Goal: Check status: Check status

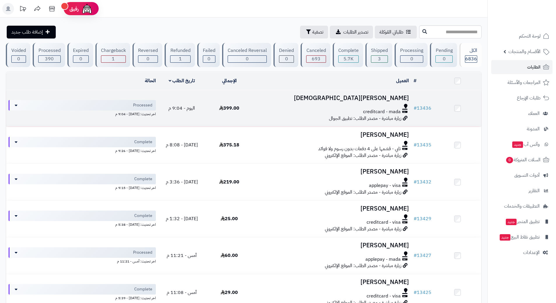
click at [276, 114] on div "creditcard - mada" at bounding box center [332, 112] width 154 height 7
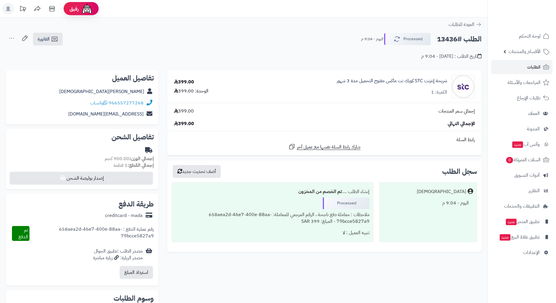
click at [460, 40] on h2 "الطلب #13436" at bounding box center [459, 39] width 45 height 12
copy div "الطلب #13436 Processed"
click at [106, 102] on icon at bounding box center [105, 102] width 4 height 5
